Goal: Task Accomplishment & Management: Manage account settings

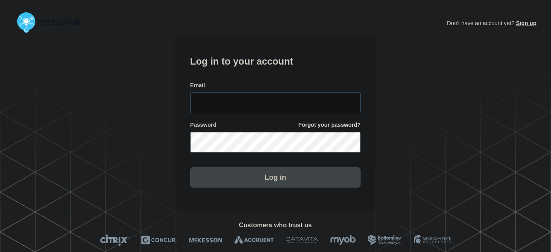
type input "tyler.wolkey@conexon.us"
drag, startPoint x: 295, startPoint y: 101, endPoint x: 296, endPoint y: 97, distance: 4.9
click at [295, 101] on input "tyler.wolkey@conexon.us" at bounding box center [275, 103] width 171 height 21
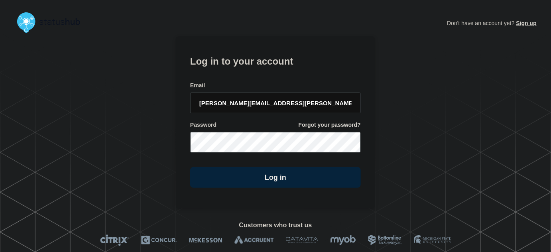
click at [295, 61] on h1 "Log in to your account" at bounding box center [275, 60] width 171 height 15
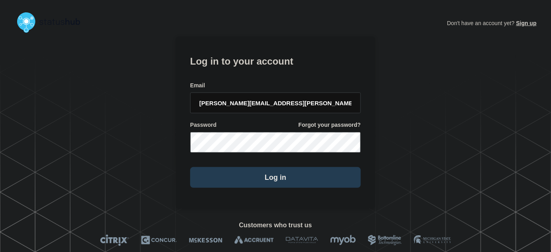
click at [298, 187] on button "Log in" at bounding box center [275, 177] width 171 height 21
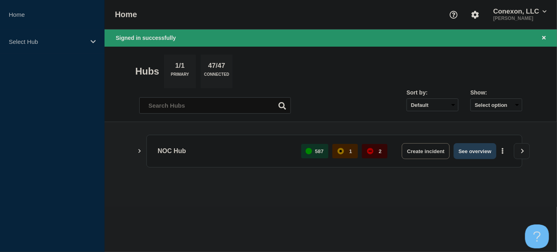
click at [482, 153] on button "See overview" at bounding box center [475, 151] width 42 height 16
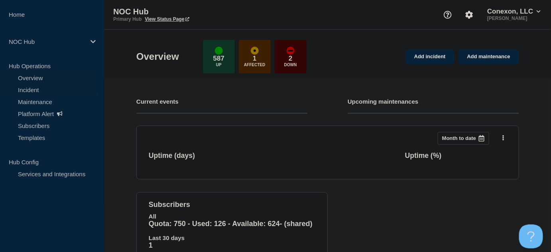
click at [31, 86] on link "Incident" at bounding box center [48, 90] width 97 height 12
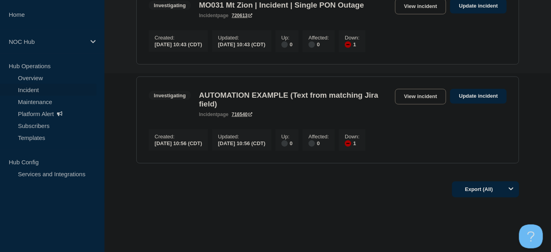
scroll to position [95, 0]
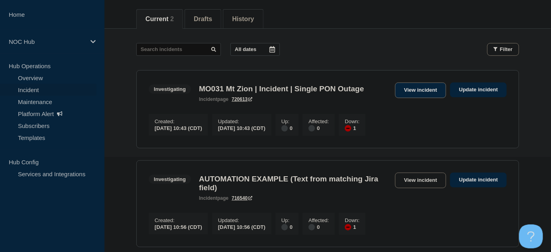
click at [432, 91] on link "View incident" at bounding box center [420, 91] width 51 height 16
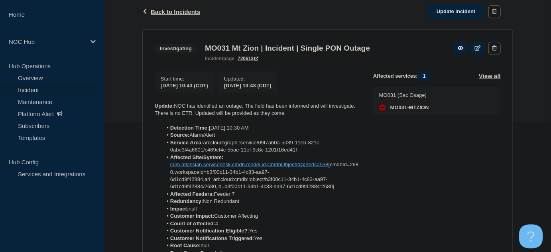
scroll to position [182, 0]
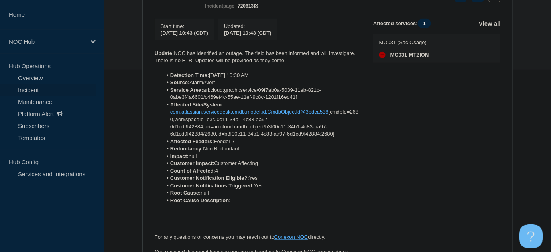
drag, startPoint x: 242, startPoint y: 204, endPoint x: 154, endPoint y: 56, distance: 171.8
click at [154, 56] on section "Investigating MO031 Mt Zion | Incident | Single PON Outage incident page 720613…" at bounding box center [327, 137] width 371 height 321
copy div "Update: NOC has identified an outage. The field has been informed and will inve…"
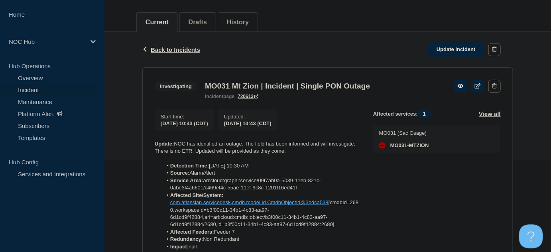
scroll to position [73, 0]
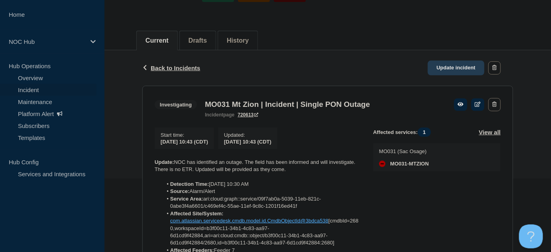
click at [456, 73] on link "Update incident" at bounding box center [456, 68] width 57 height 15
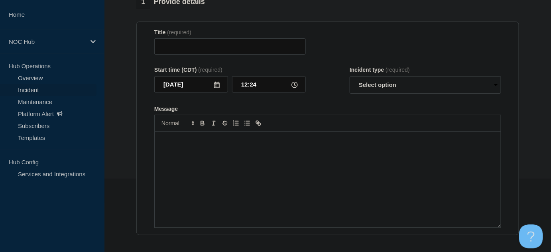
type input "MO031 Mt Zion | Incident | Single PON Outage"
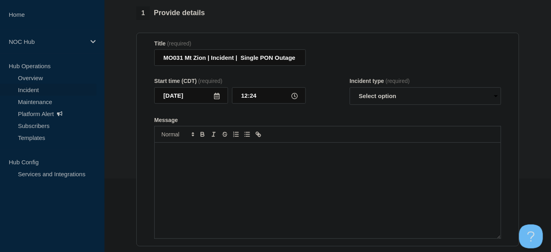
click at [281, 153] on p "Message" at bounding box center [328, 151] width 334 height 7
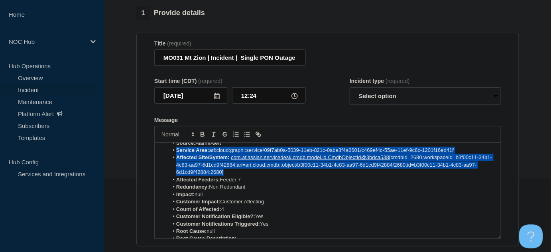
scroll to position [19, 0]
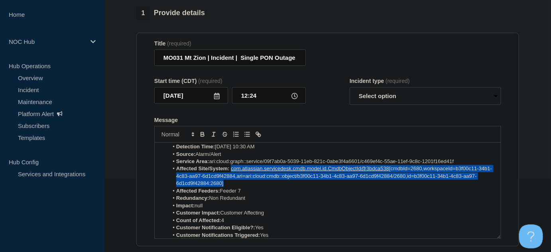
drag, startPoint x: 230, startPoint y: 164, endPoint x: 233, endPoint y: 180, distance: 16.5
click at [232, 180] on li "Affected Site/System: com.atlassian.servicedesk.cmdb.model.id.CmdbObjectId@3bdc…" at bounding box center [332, 176] width 327 height 22
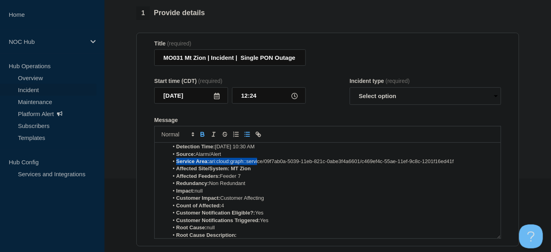
drag, startPoint x: 463, startPoint y: 168, endPoint x: 243, endPoint y: 172, distance: 220.3
click at [257, 169] on ol "Detection Time: [DATE] 10:30 AM Source: Alarm/Alert Service Area: ari:cloud:gra…" at bounding box center [328, 191] width 334 height 96
click at [237, 165] on li "Service Area: ari:cloud:graph::service/09f7ab0a-5039-11eb-821c-0abe3f4a6601/c46…" at bounding box center [332, 161] width 327 height 7
drag, startPoint x: 427, startPoint y: 174, endPoint x: 448, endPoint y: 176, distance: 21.7
click at [428, 165] on li "Service Area: ari:cloud:graph::service/09f7ab0a-5039-11eb-821c-0abe3f4a6601/c46…" at bounding box center [332, 161] width 327 height 7
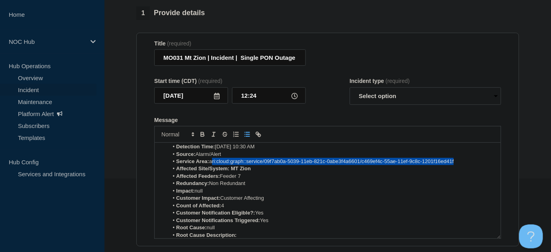
drag, startPoint x: 456, startPoint y: 173, endPoint x: 214, endPoint y: 172, distance: 242.6
click at [213, 165] on li "Service Area: ari:cloud:graph::service/09f7ab0a-5039-11eb-821c-0abe3f4a6601/c46…" at bounding box center [332, 161] width 327 height 7
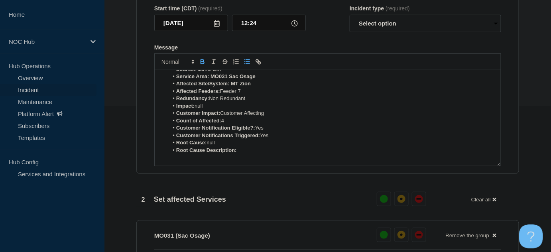
scroll to position [110, 0]
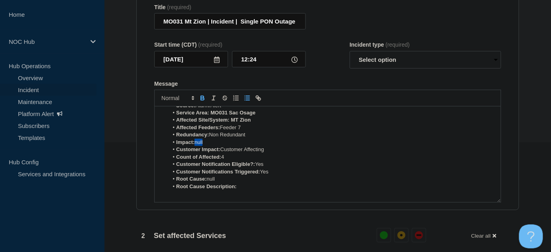
drag, startPoint x: 211, startPoint y: 148, endPoint x: 196, endPoint y: 146, distance: 14.4
click at [196, 146] on li "Impact: null" at bounding box center [332, 142] width 327 height 7
drag, startPoint x: 221, startPoint y: 182, endPoint x: 235, endPoint y: 186, distance: 15.1
click at [208, 182] on li "Root Cause: null" at bounding box center [332, 179] width 327 height 7
drag, startPoint x: 264, startPoint y: 186, endPoint x: 208, endPoint y: 182, distance: 55.6
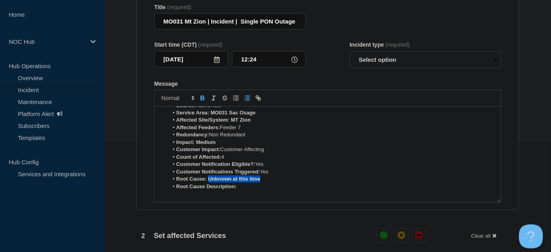
click at [208, 182] on li "Root Cause: Unknown at this time" at bounding box center [332, 179] width 327 height 7
copy strong "Unknown at this time"
click at [249, 189] on li "Root Cause Description:" at bounding box center [332, 186] width 327 height 7
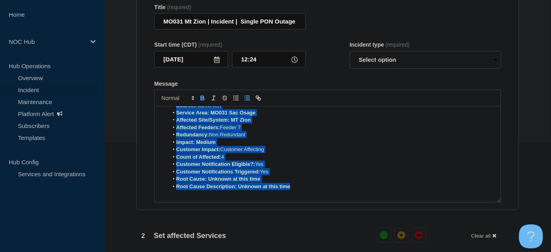
scroll to position [0, 0]
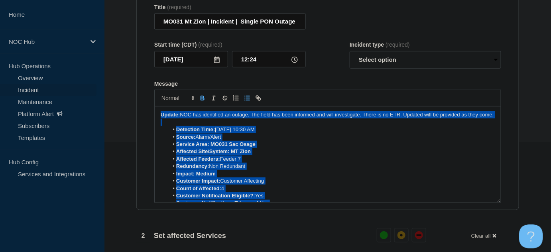
drag, startPoint x: 296, startPoint y: 188, endPoint x: 111, endPoint y: 78, distance: 214.9
click at [111, 78] on section "1 Provide details Title (required) MO031 Mt Zion | Incident | Single PON Outage…" at bounding box center [328, 251] width 447 height 563
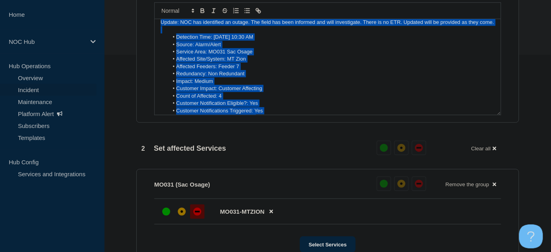
scroll to position [110, 0]
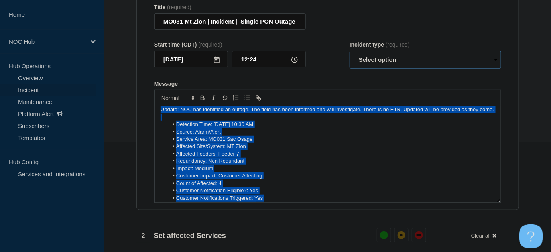
click at [375, 65] on select "Select option Investigating Identified Monitoring Resolved" at bounding box center [426, 60] width 152 height 18
select select "investigating"
click at [350, 55] on select "Select option Investigating Identified Monitoring Resolved" at bounding box center [426, 60] width 152 height 18
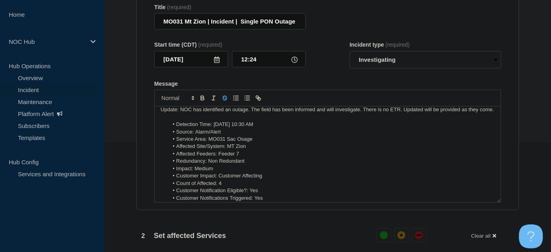
drag, startPoint x: 342, startPoint y: 81, endPoint x: 229, endPoint y: 99, distance: 114.9
click at [342, 81] on form "Title (required) MO031 Mt Zion | Incident | Single PON Outage Start time (CDT) …" at bounding box center [327, 103] width 347 height 199
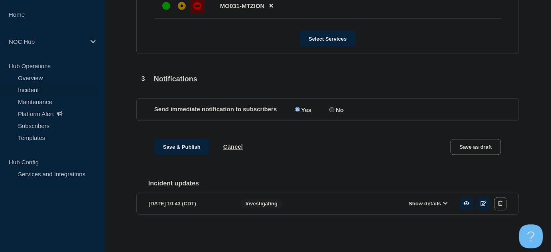
scroll to position [409, 0]
click at [193, 144] on button "Save & Publish" at bounding box center [181, 147] width 55 height 16
